Goal: Task Accomplishment & Management: Manage account settings

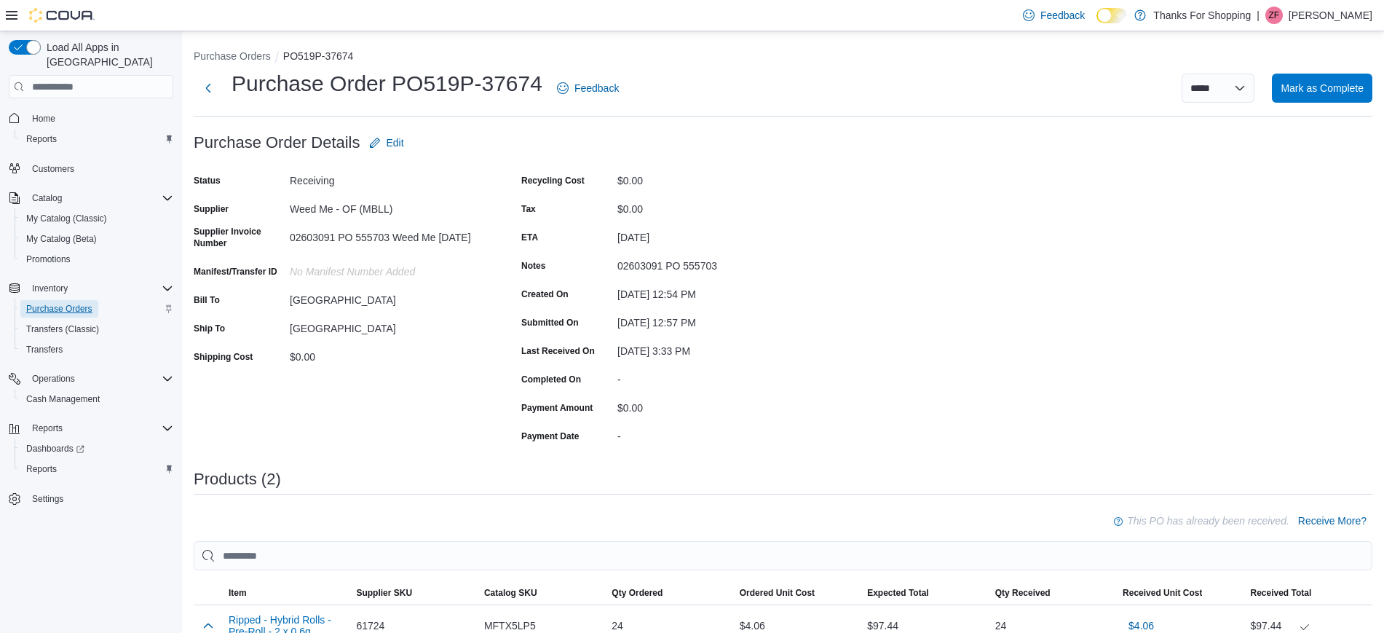
click at [66, 303] on span "Purchase Orders" at bounding box center [59, 309] width 66 height 12
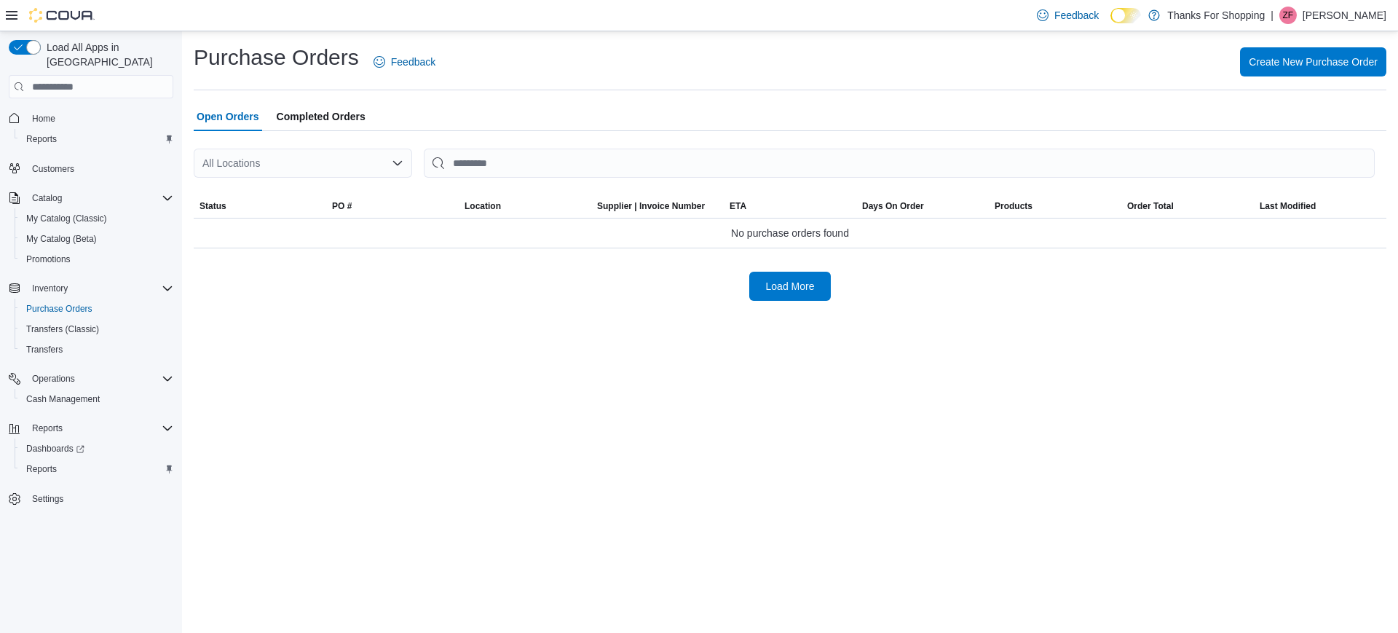
click at [1360, 20] on p "[PERSON_NAME]" at bounding box center [1345, 15] width 84 height 17
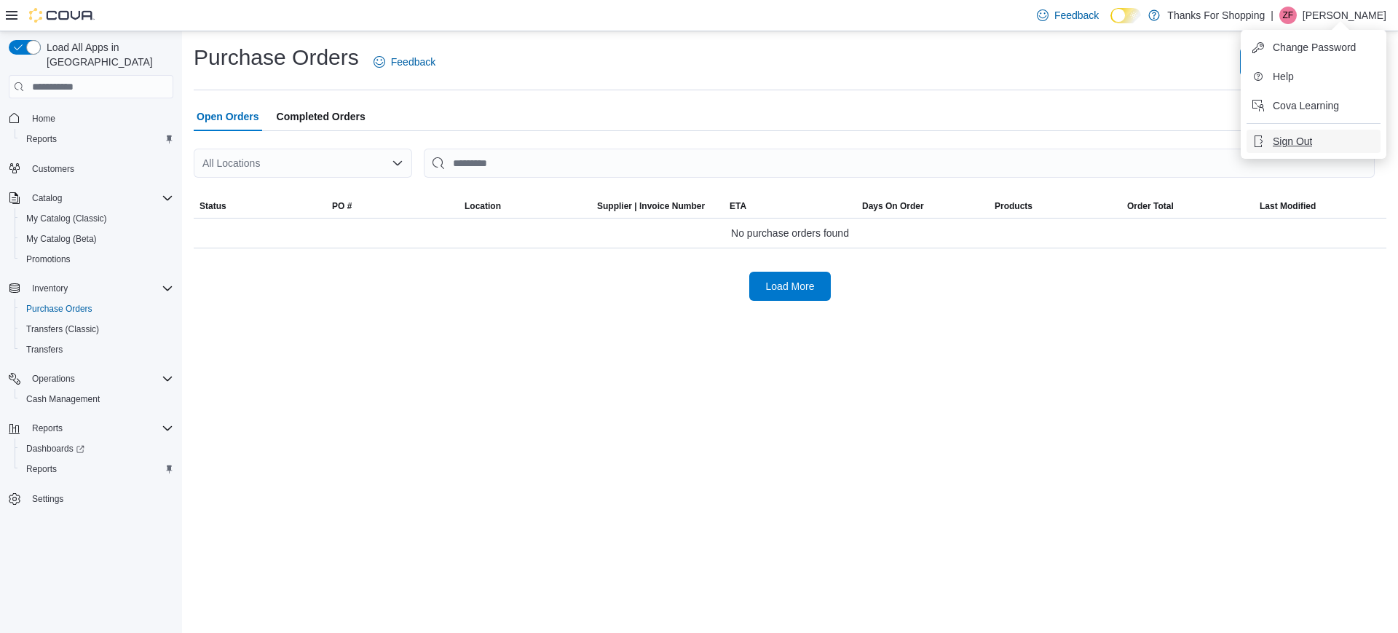
click at [1287, 138] on span "Sign Out" at bounding box center [1292, 141] width 39 height 15
